Goal: Information Seeking & Learning: Learn about a topic

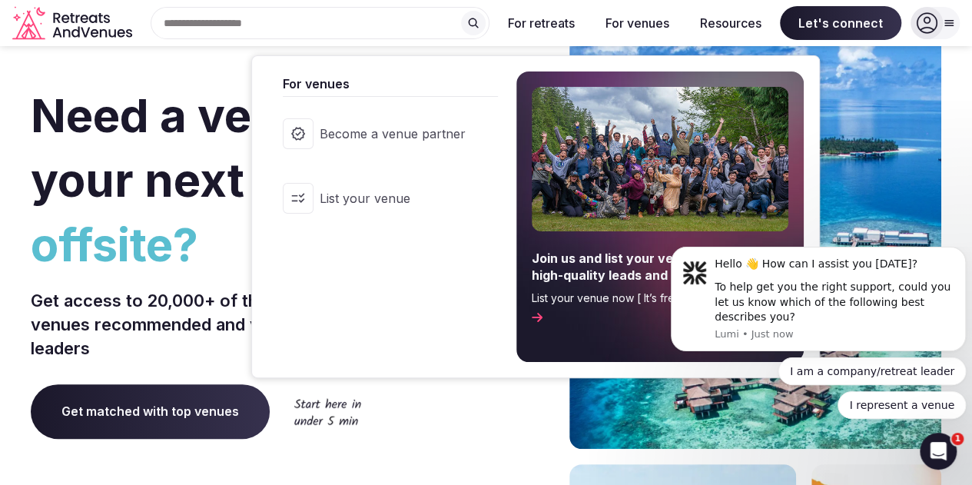
click at [640, 21] on button "For venues" at bounding box center [637, 23] width 88 height 34
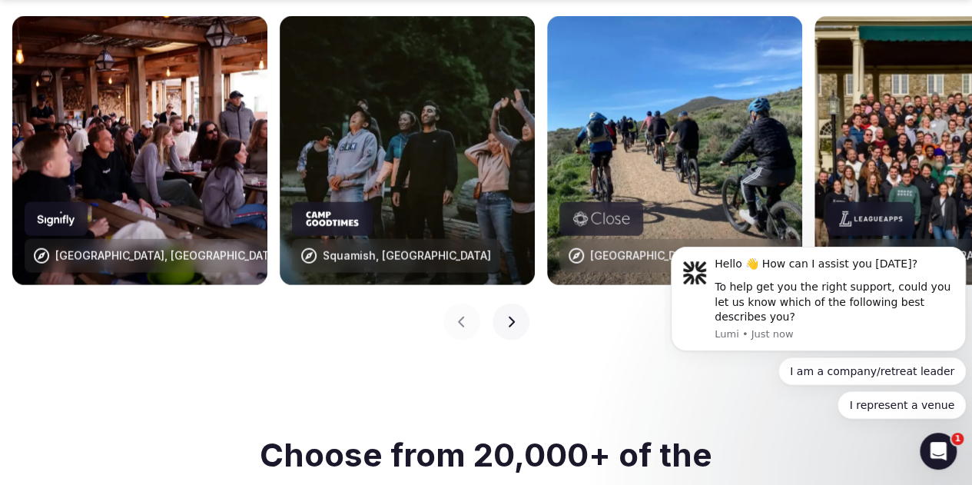
scroll to position [1700, 0]
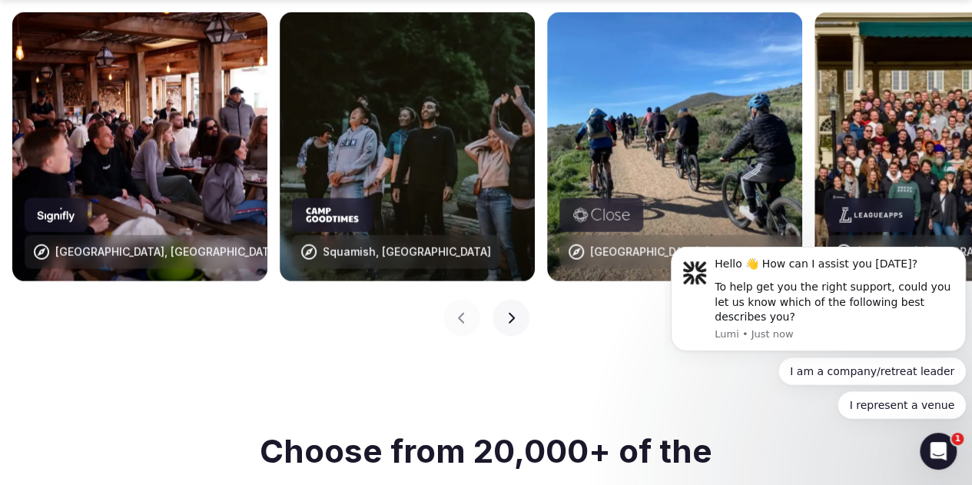
click at [515, 312] on icon "button" at bounding box center [511, 318] width 12 height 12
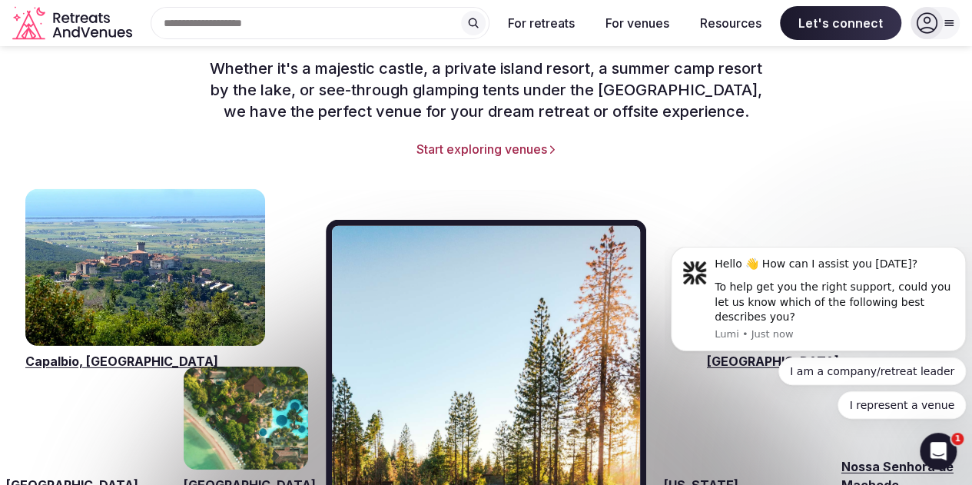
scroll to position [2196, 0]
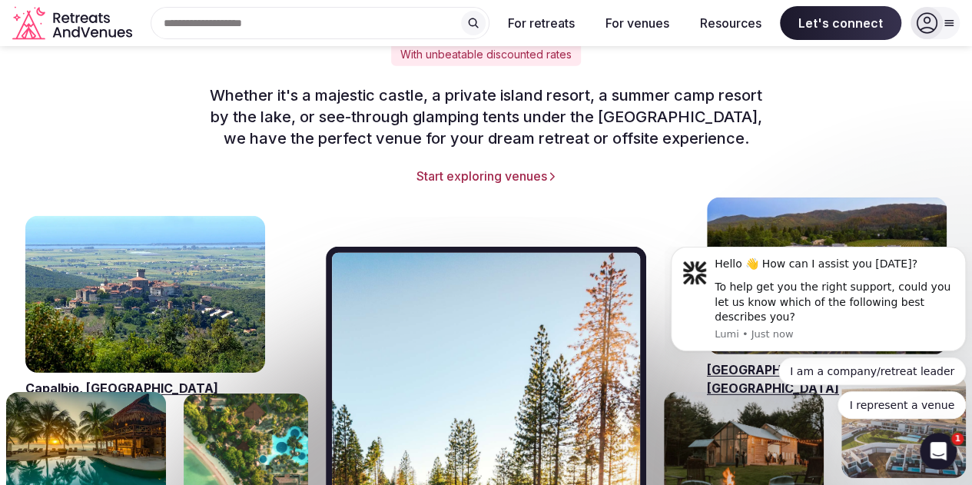
click at [485, 168] on link "Start exploring venues" at bounding box center [486, 176] width 911 height 17
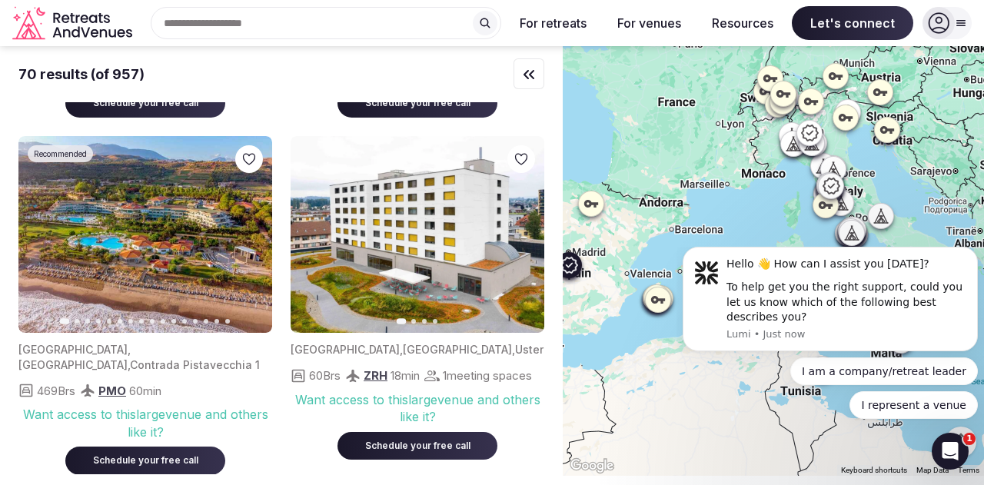
scroll to position [331, 0]
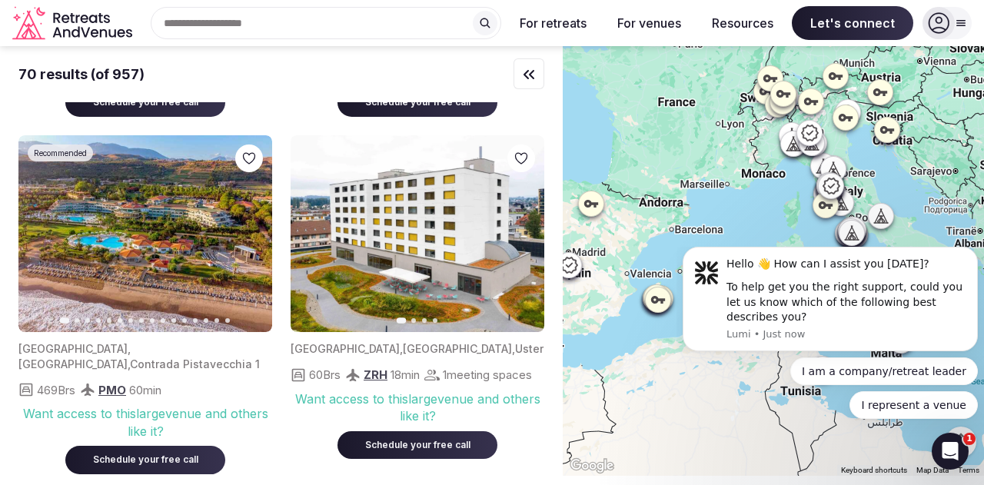
click at [331, 13] on div "Search Popular Destinations [GEOGRAPHIC_DATA], [GEOGRAPHIC_DATA] [GEOGRAPHIC_DA…" at bounding box center [319, 23] width 363 height 32
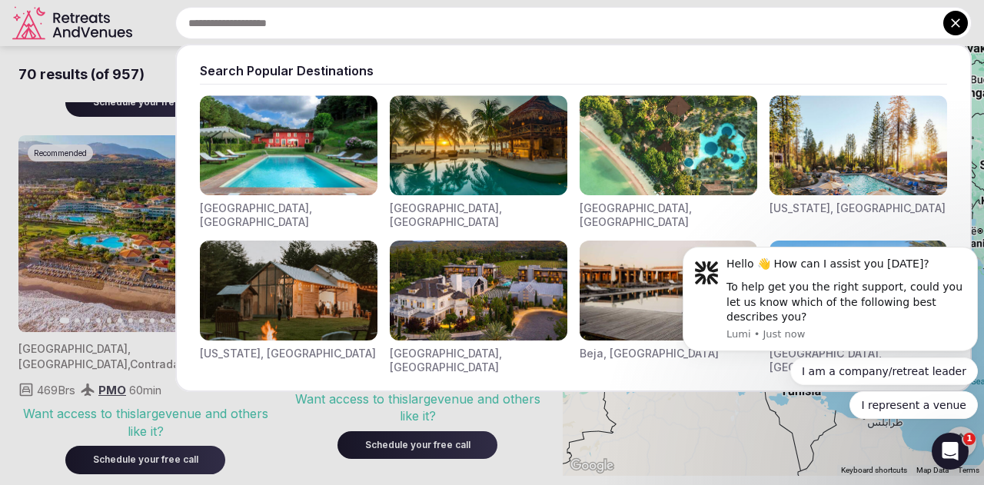
click at [291, 286] on img "Visit venues for New York, USA" at bounding box center [289, 291] width 178 height 100
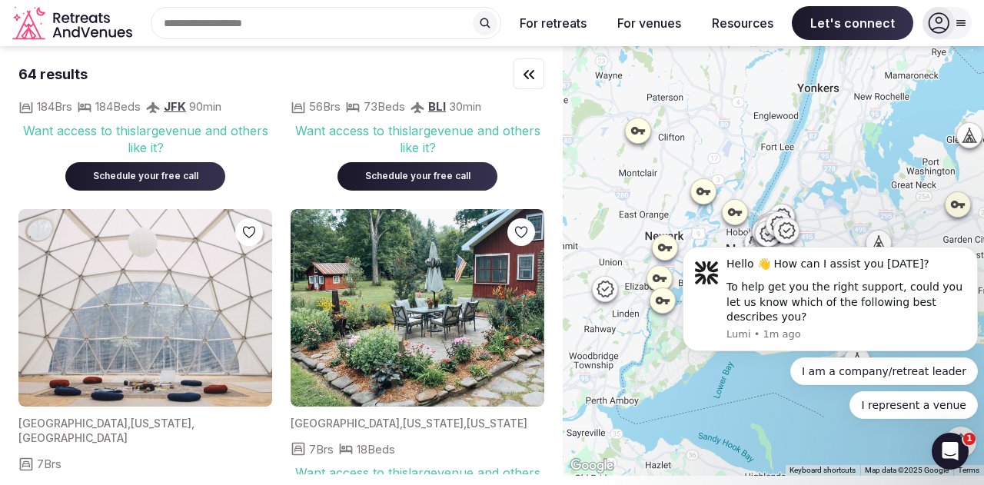
scroll to position [7393, 0]
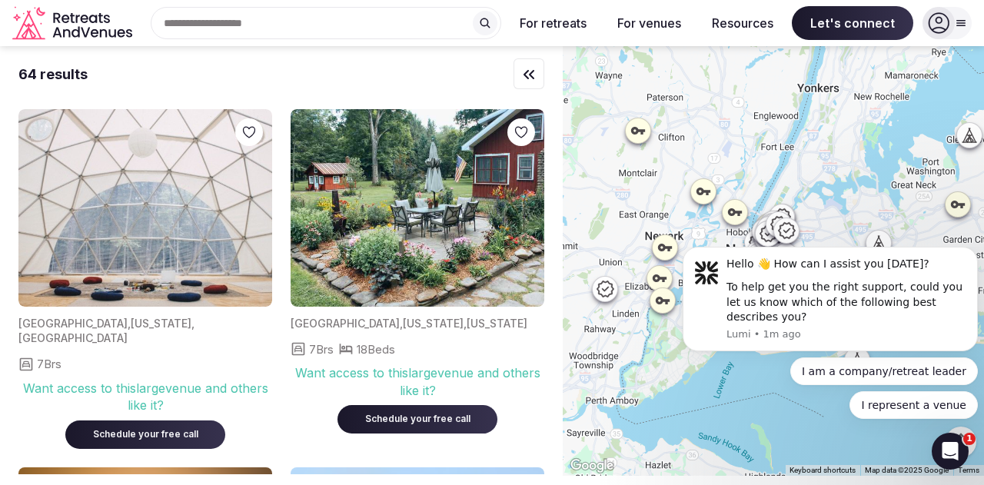
click at [175, 268] on img at bounding box center [145, 208] width 254 height 198
click at [121, 218] on img at bounding box center [145, 208] width 254 height 198
click at [143, 391] on div "Want access to this large venue and others like it?" at bounding box center [145, 397] width 254 height 35
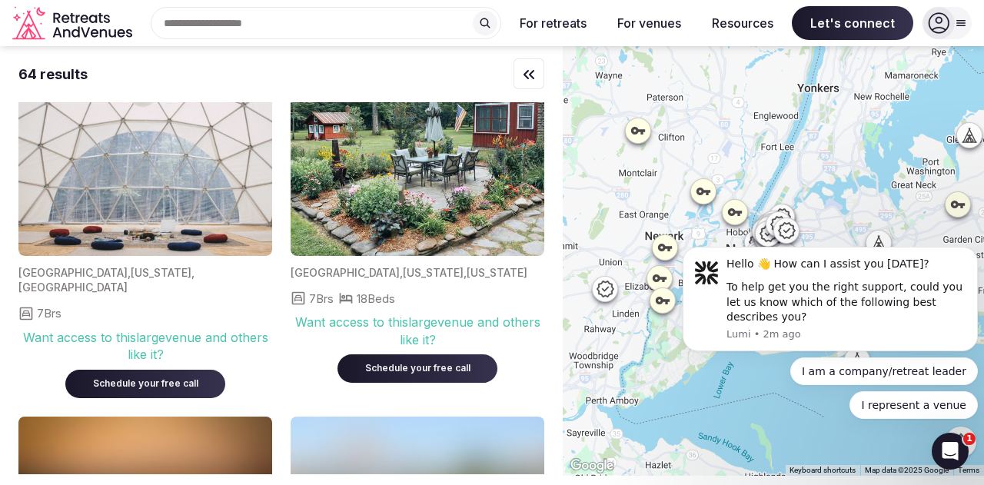
scroll to position [7331, 0]
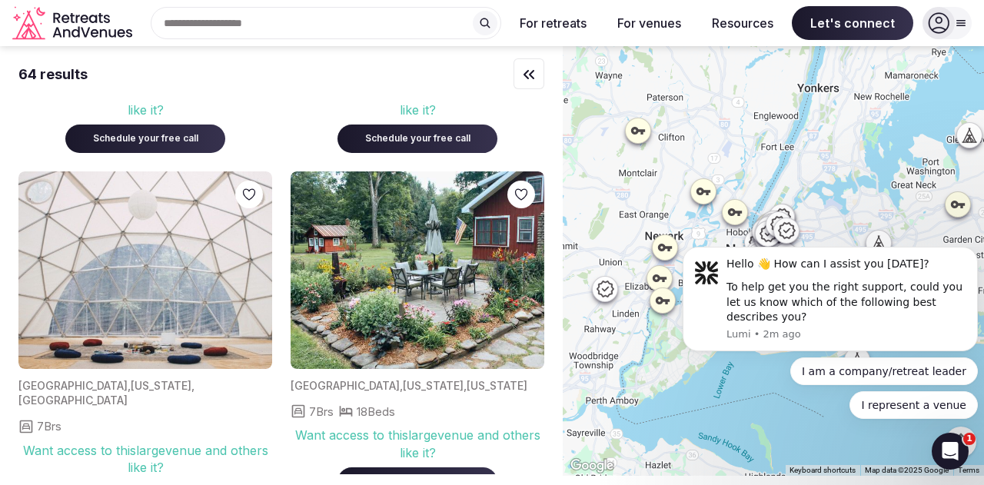
click at [161, 267] on img at bounding box center [145, 270] width 254 height 198
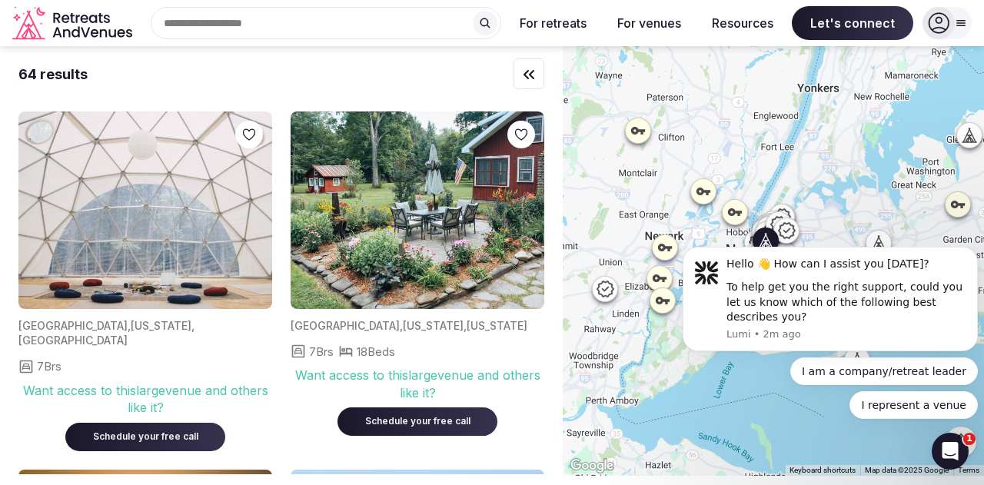
click at [427, 288] on img at bounding box center [418, 210] width 254 height 198
click at [374, 360] on span "18 Beds" at bounding box center [376, 352] width 38 height 16
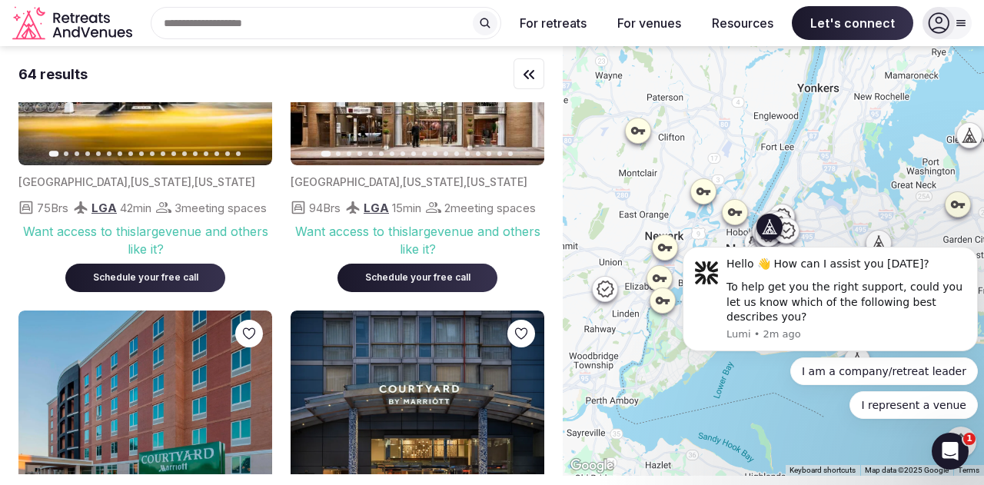
scroll to position [0, 0]
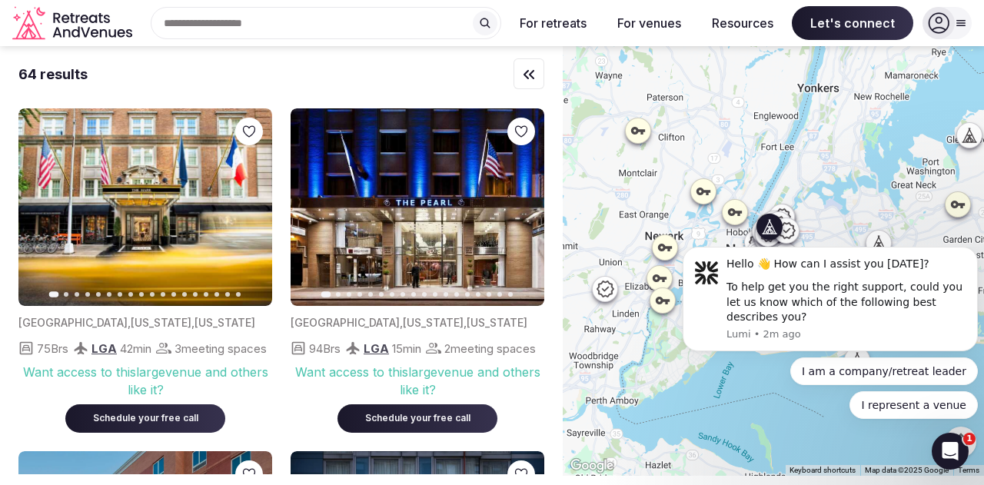
click at [438, 207] on img at bounding box center [418, 207] width 254 height 198
click at [523, 209] on icon "button" at bounding box center [523, 207] width 6 height 11
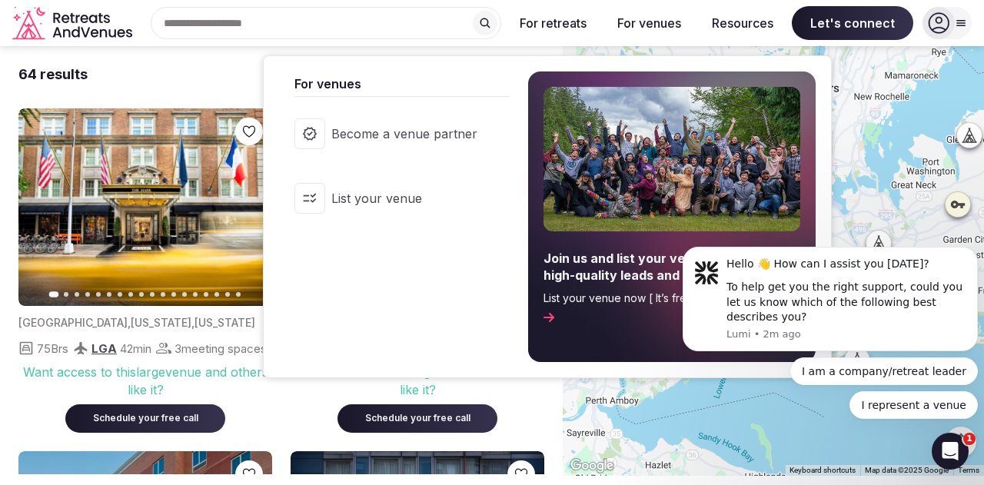
click at [447, 201] on span "List your venue" at bounding box center [404, 198] width 146 height 17
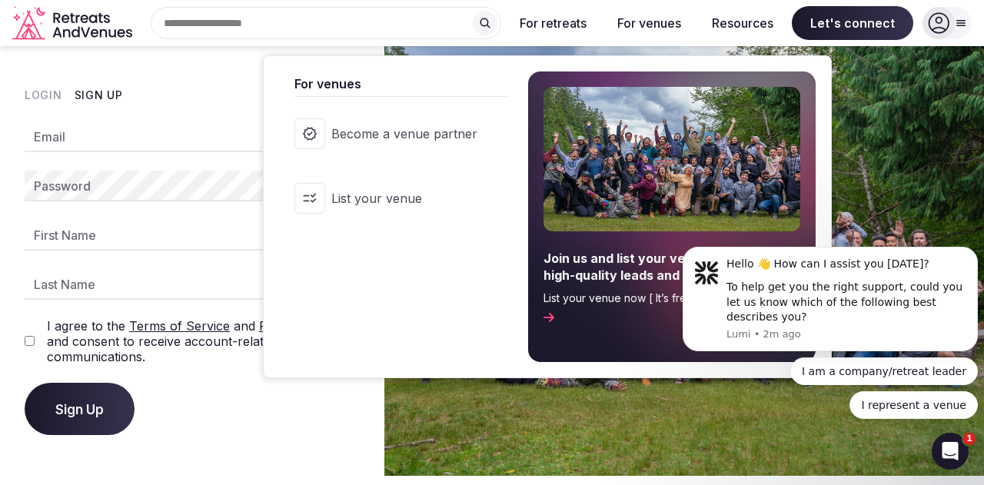
click at [616, 272] on span "Join us and list your venue to attract high-quality leads and bigger bookings" at bounding box center [671, 267] width 257 height 35
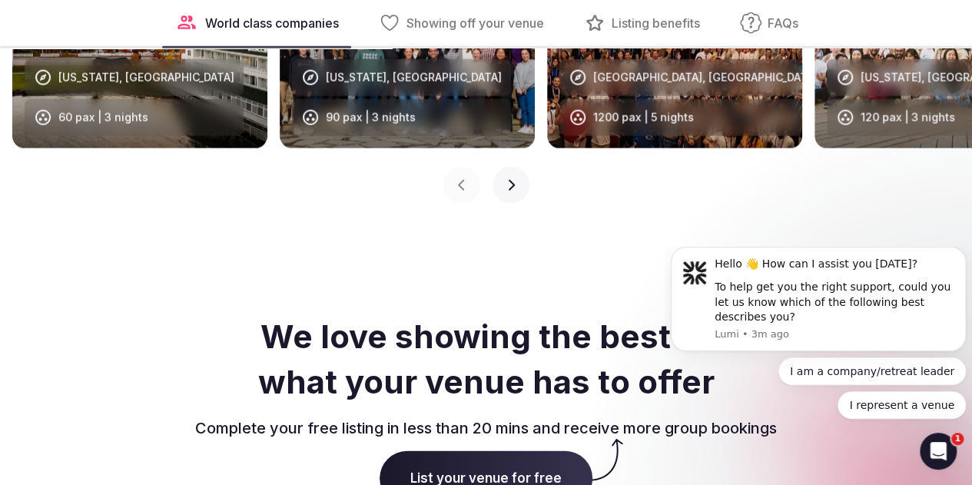
scroll to position [1825, 0]
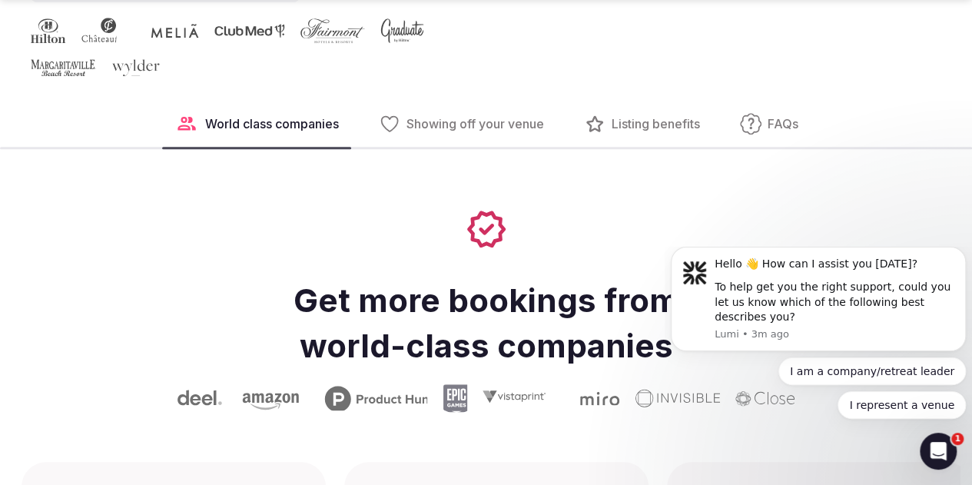
click at [450, 132] on span "Showing off your venue" at bounding box center [476, 123] width 138 height 17
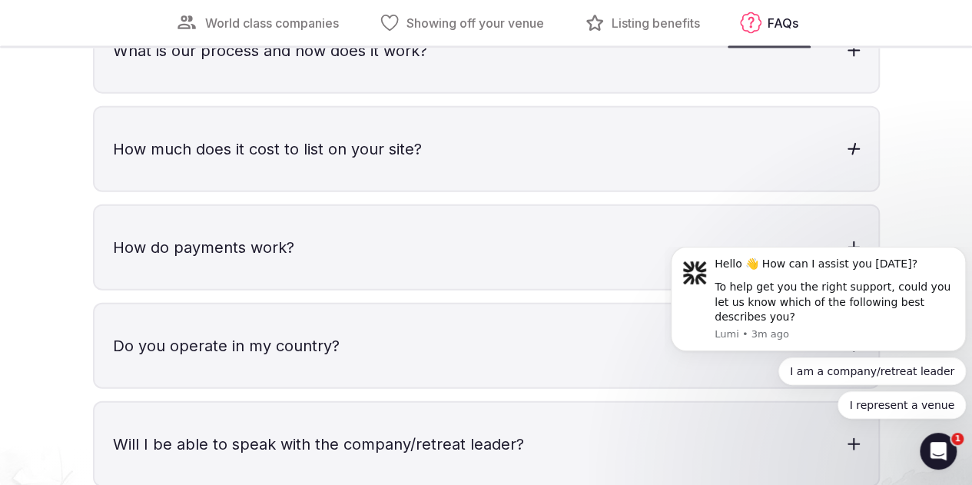
scroll to position [4655, 0]
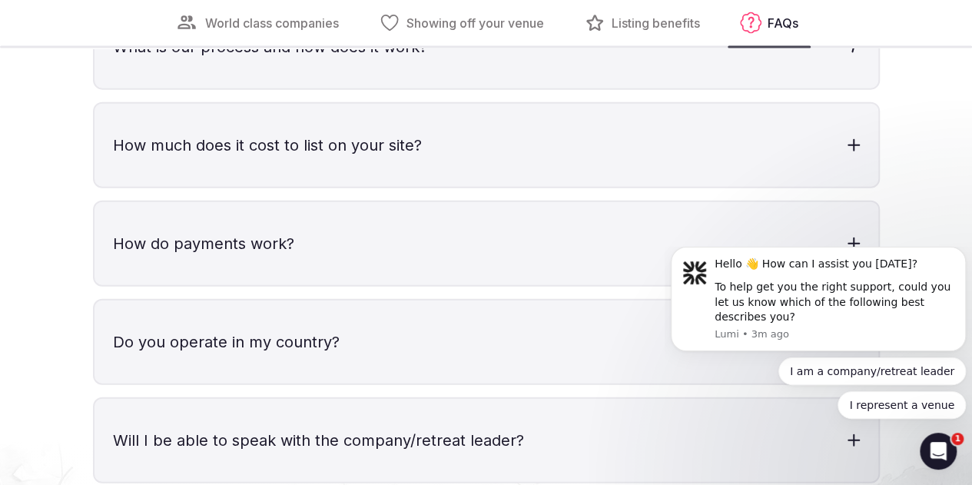
click at [460, 88] on h3 "What is our process and how does it work?" at bounding box center [487, 46] width 784 height 83
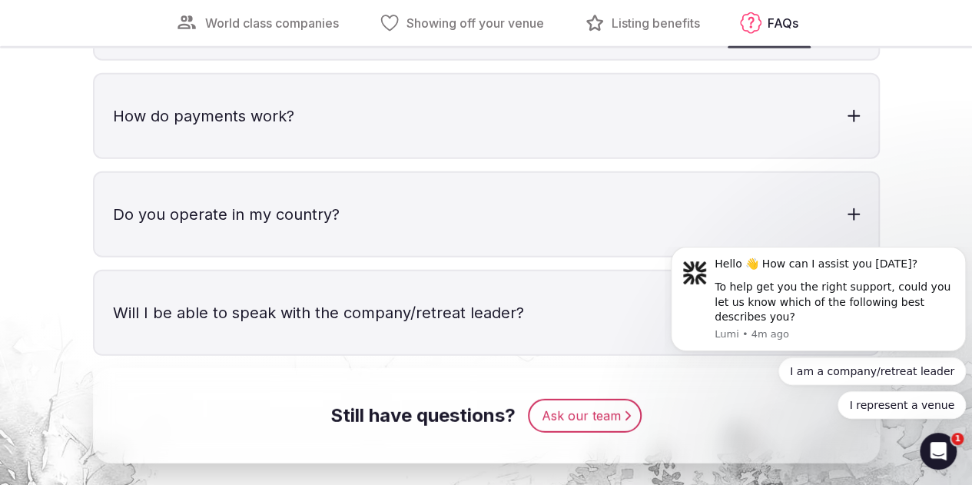
scroll to position [4909, 0]
click at [528, 58] on h3 "How much does it cost to list on your site?" at bounding box center [487, 16] width 784 height 83
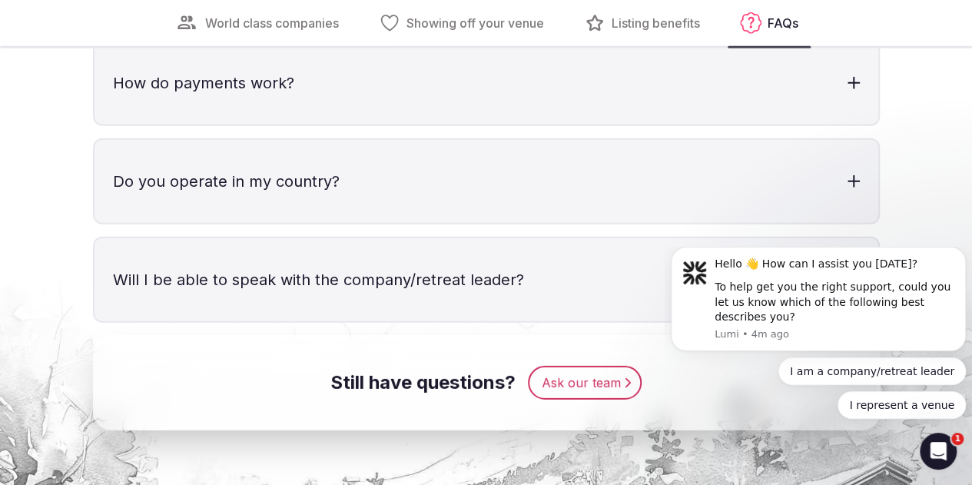
scroll to position [5033, 0]
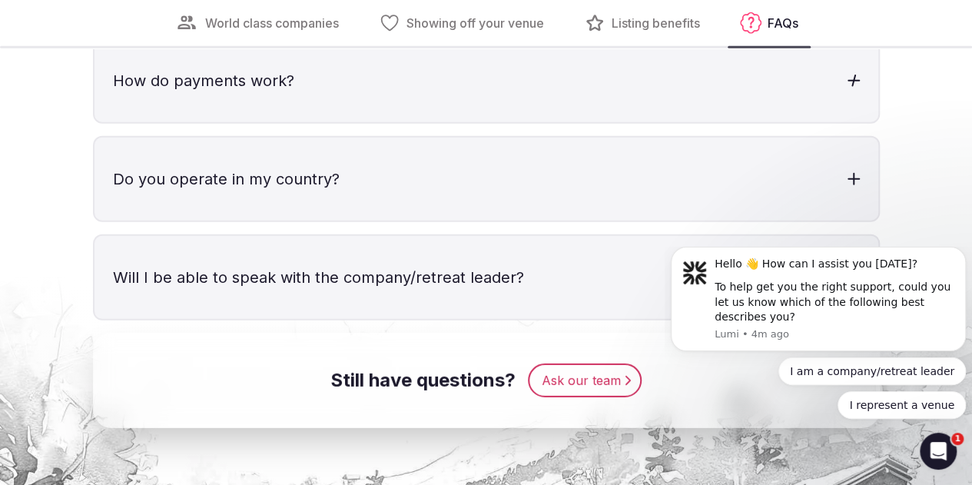
click at [479, 122] on h3 "How do payments work?" at bounding box center [487, 80] width 784 height 83
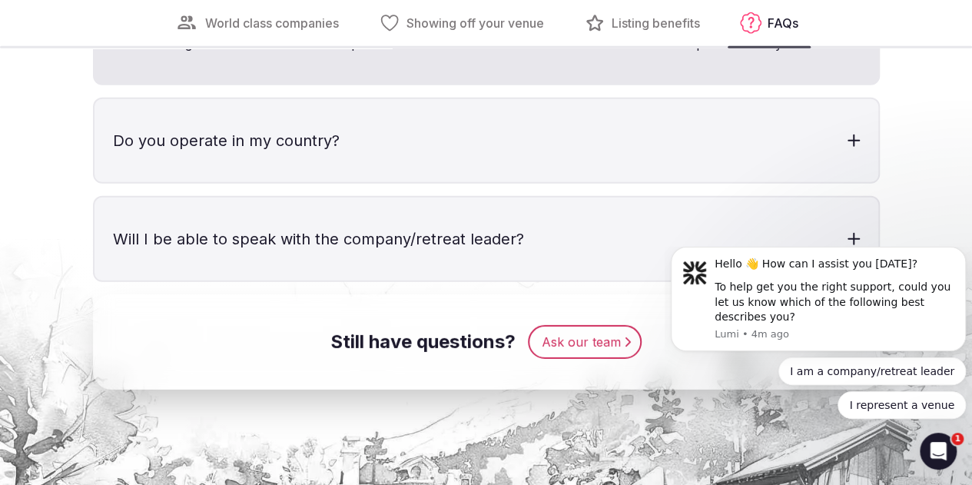
scroll to position [5163, 0]
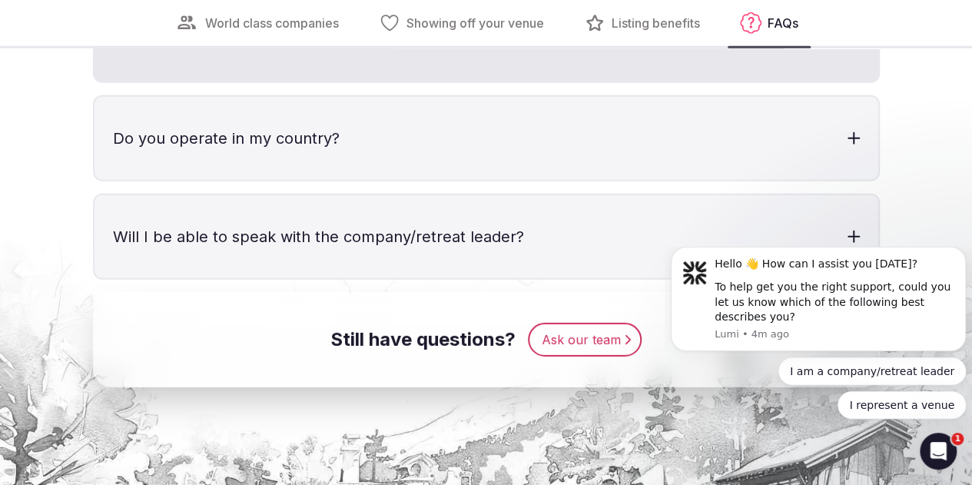
drag, startPoint x: 391, startPoint y: 206, endPoint x: 87, endPoint y: 177, distance: 305.0
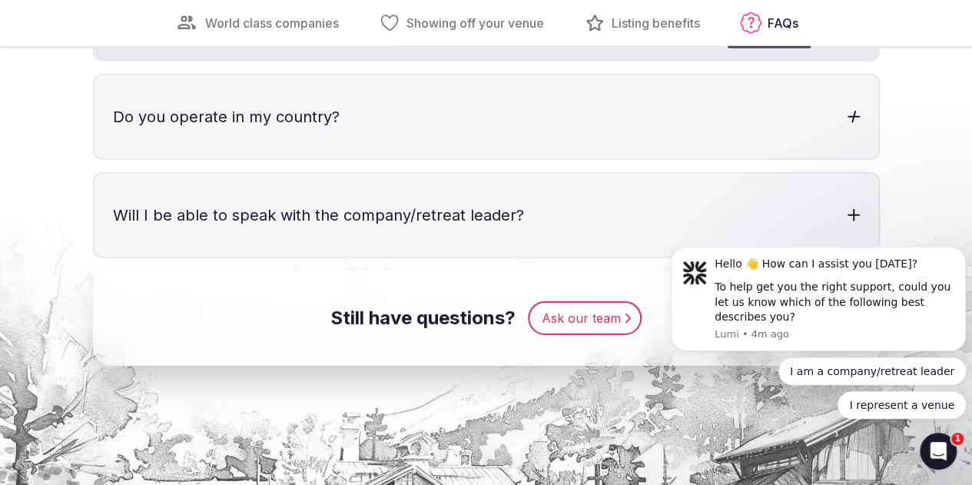
scroll to position [5233, 0]
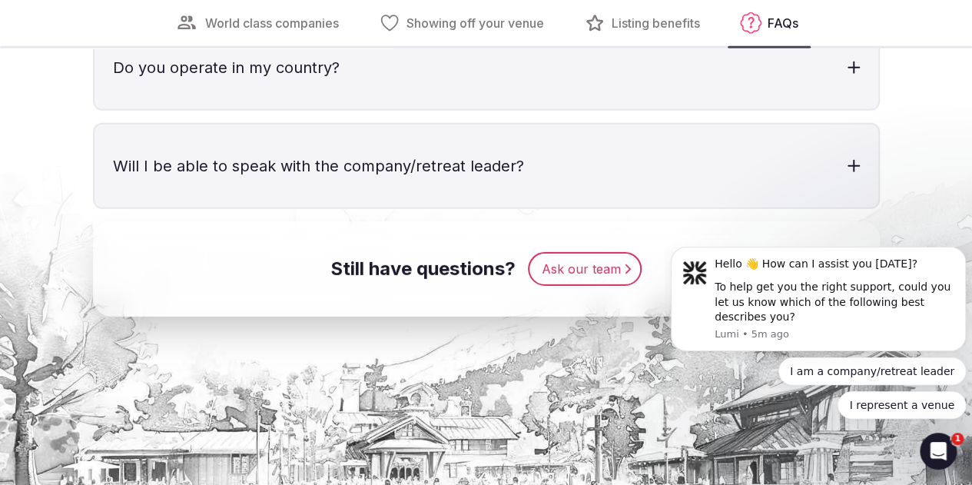
drag, startPoint x: 833, startPoint y: 174, endPoint x: 113, endPoint y: 108, distance: 722.5
copy div "For bookings you receive through our platform, the payment flow is simple and t…"
click at [458, 109] on h3 "Do you operate in my country?" at bounding box center [487, 67] width 784 height 83
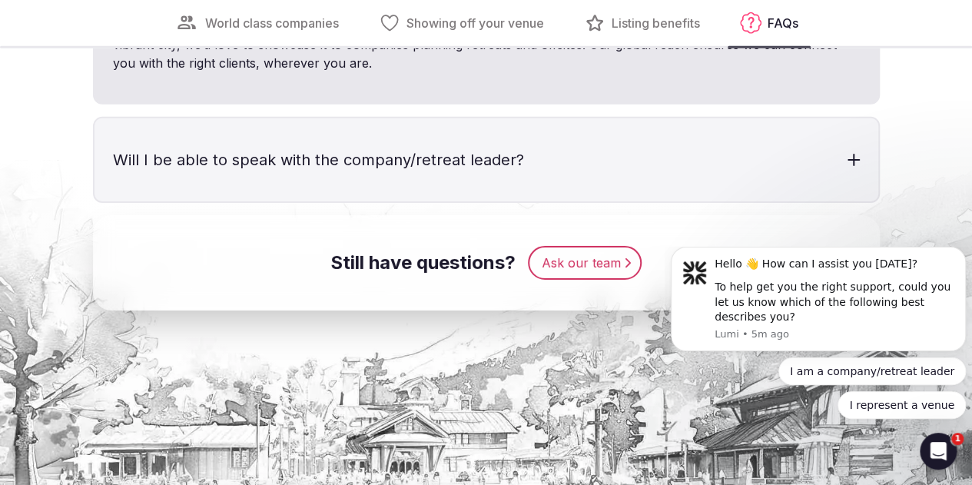
scroll to position [5366, 0]
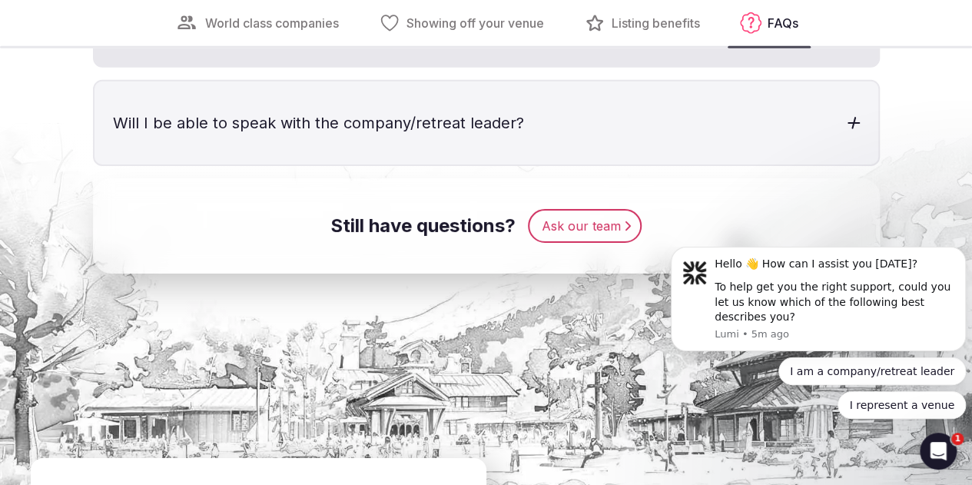
click at [415, 165] on h3 "Will I be able to speak with the company/retreat leader?" at bounding box center [487, 122] width 784 height 83
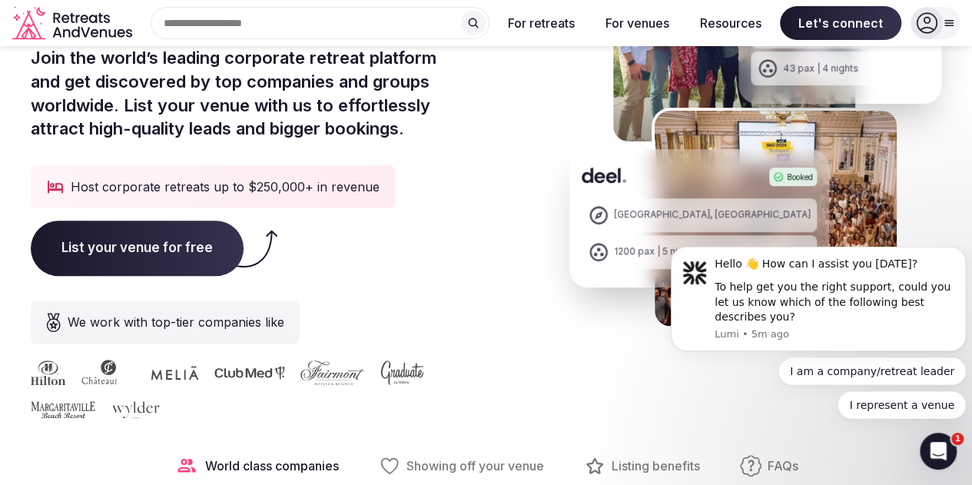
scroll to position [0, 0]
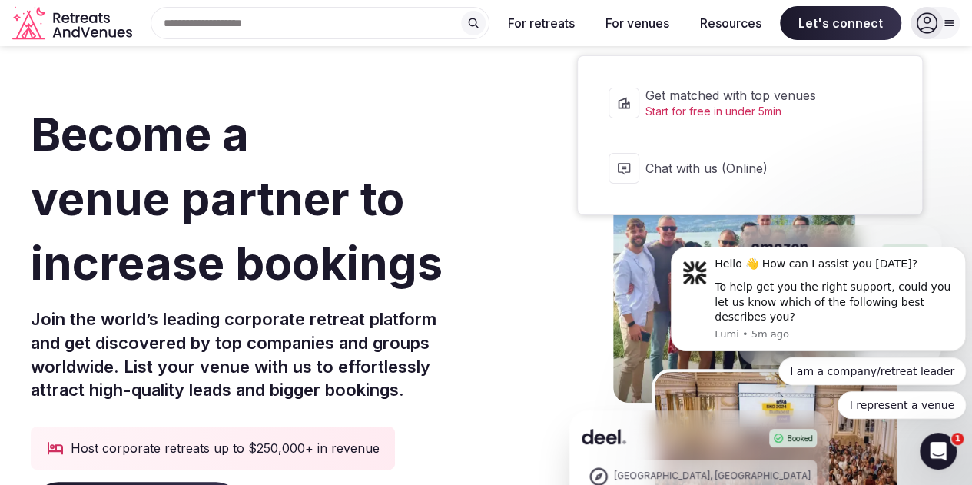
click at [826, 24] on span "Let's connect" at bounding box center [840, 23] width 121 height 34
click at [817, 105] on span "Start for free in under 5min" at bounding box center [760, 111] width 229 height 15
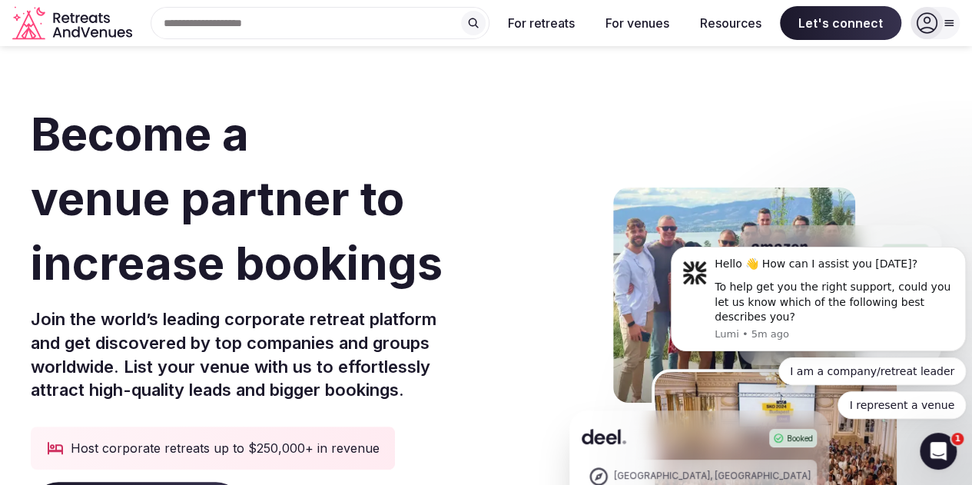
click at [87, 33] on icon "Retreats and Venues company logo" at bounding box center [73, 23] width 123 height 35
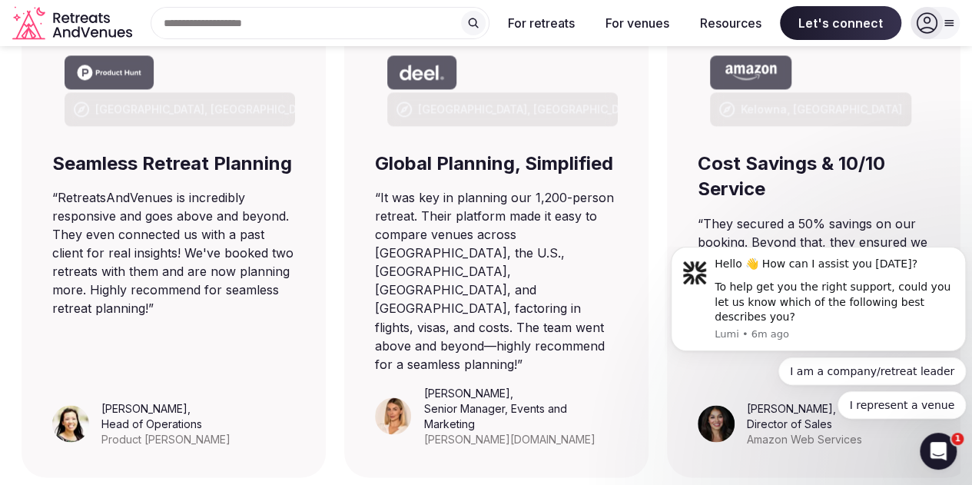
scroll to position [1059, 0]
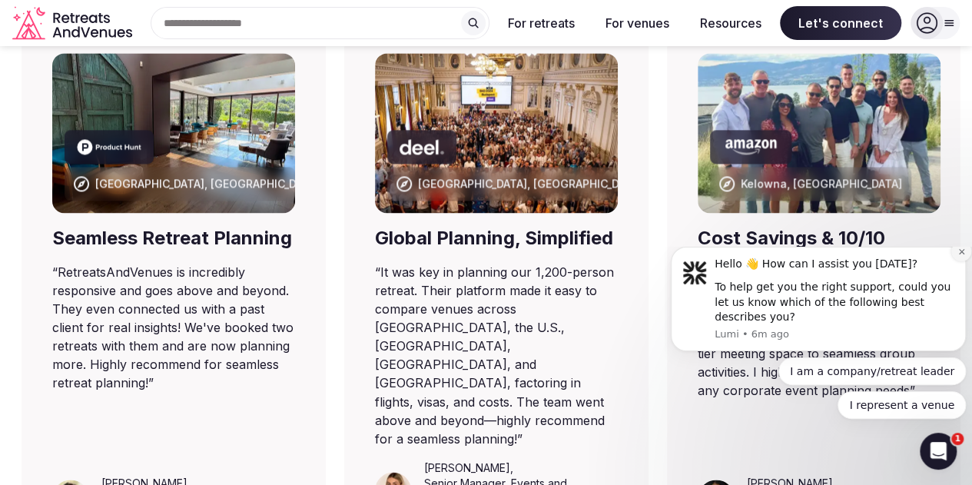
click at [961, 254] on icon "Dismiss notification" at bounding box center [961, 251] width 5 height 5
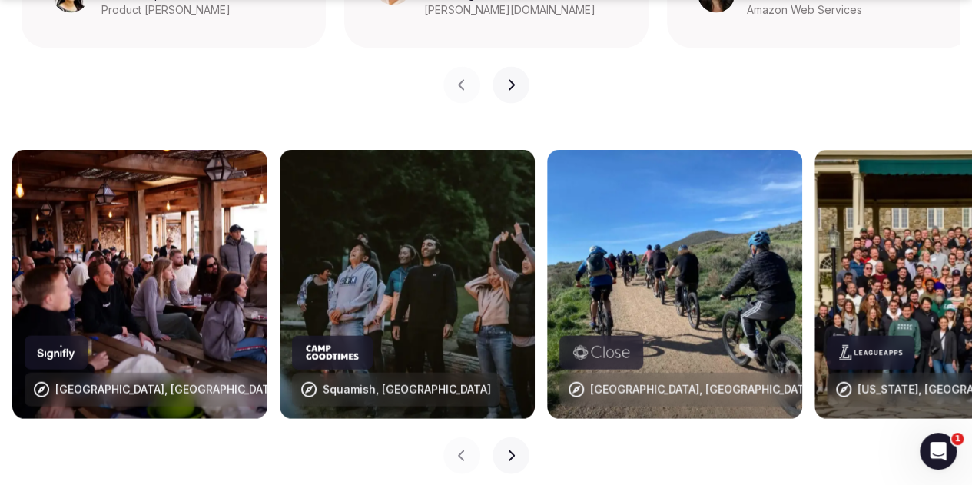
scroll to position [1562, 0]
